Goal: Transaction & Acquisition: Book appointment/travel/reservation

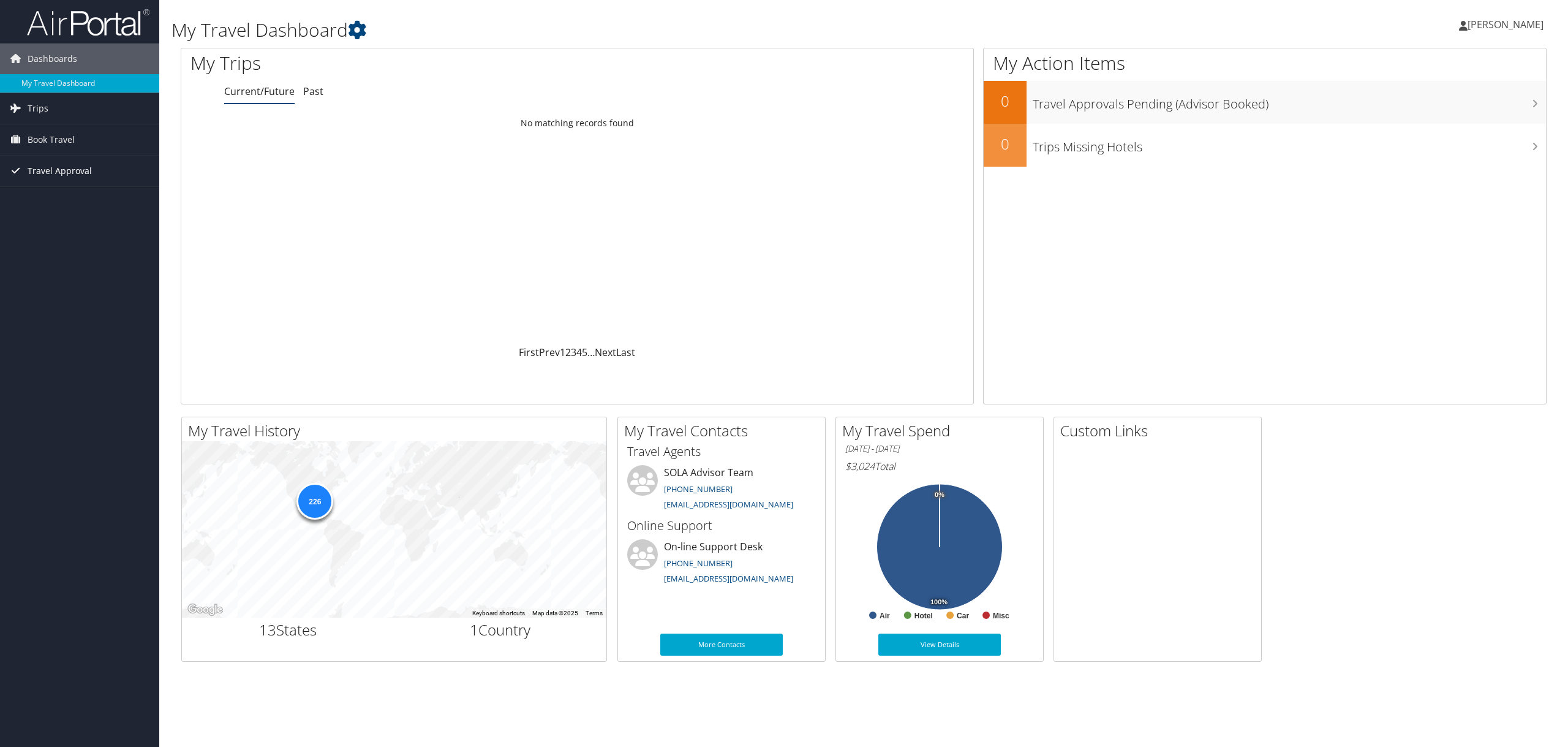
click at [53, 174] on span "Travel Approval" at bounding box center [59, 171] width 64 height 30
click at [52, 138] on span "Book Travel" at bounding box center [51, 140] width 47 height 30
click at [56, 184] on link "Book/Manage Online Trips" at bounding box center [79, 182] width 160 height 18
